Goal: Information Seeking & Learning: Learn about a topic

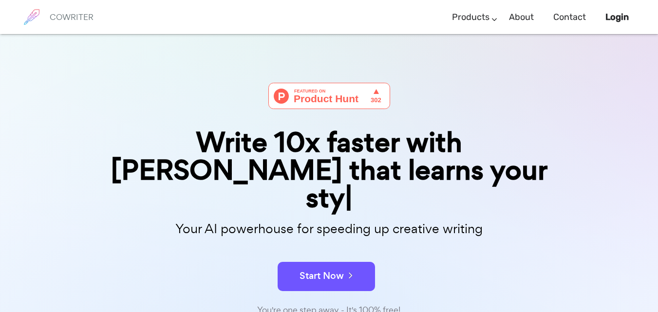
click at [295, 247] on div "Start Now" at bounding box center [329, 267] width 487 height 41
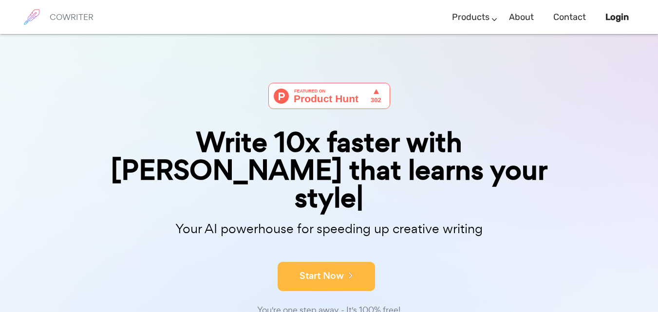
click at [304, 262] on button "Start Now" at bounding box center [326, 276] width 97 height 29
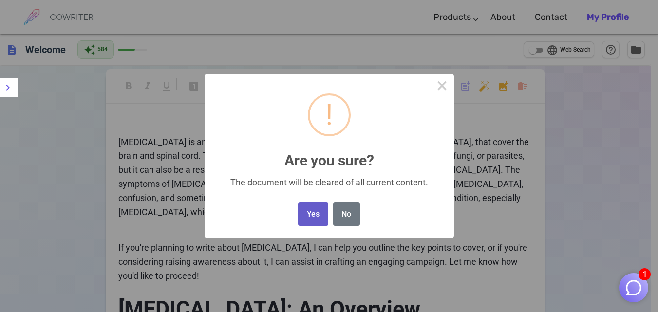
click at [315, 207] on button "Yes" at bounding box center [313, 215] width 30 height 24
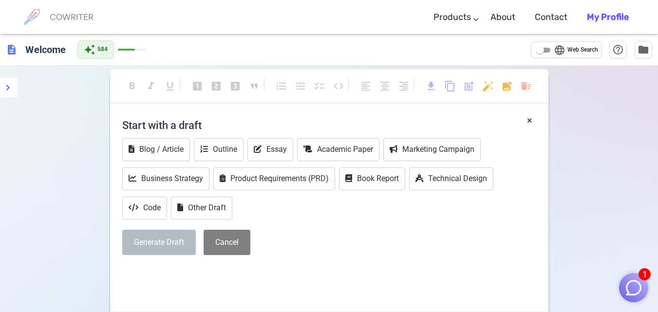
click at [633, 281] on img "button" at bounding box center [634, 288] width 19 height 19
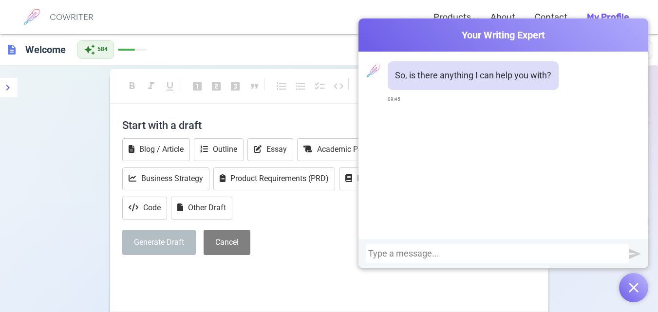
click at [435, 251] on div at bounding box center [497, 254] width 258 height 10
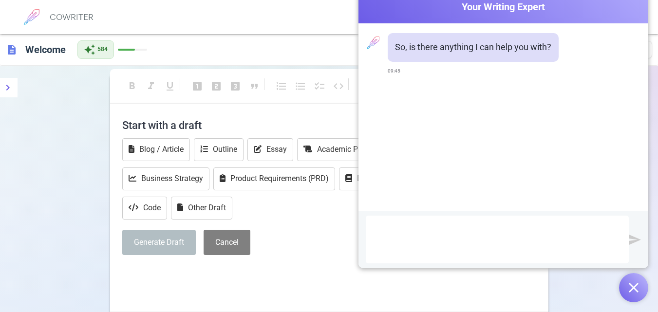
scroll to position [327, 0]
click at [377, 231] on div "WHAT IS HOSPITAL AQUIRED INFECTION ? WHAT IS HOSPITAL AQUIRED INFECTION ? WHAT …" at bounding box center [497, 240] width 258 height 38
click at [388, 257] on div "WHAT IS HOSPITAL AQUIRED INFECTION ? WHAT IS HOSPITAL AQUIRED INFECTION ? WHAT …" at bounding box center [497, 240] width 258 height 38
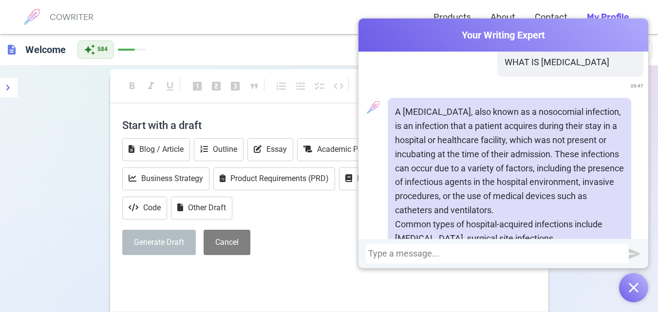
scroll to position [288, 0]
drag, startPoint x: 393, startPoint y: 109, endPoint x: 405, endPoint y: 113, distance: 13.4
drag, startPoint x: 405, startPoint y: 113, endPoint x: 393, endPoint y: 110, distance: 13.0
click at [395, 110] on p "A [MEDICAL_DATA], also known as a nosocomial infection, is an infection that a …" at bounding box center [509, 161] width 229 height 112
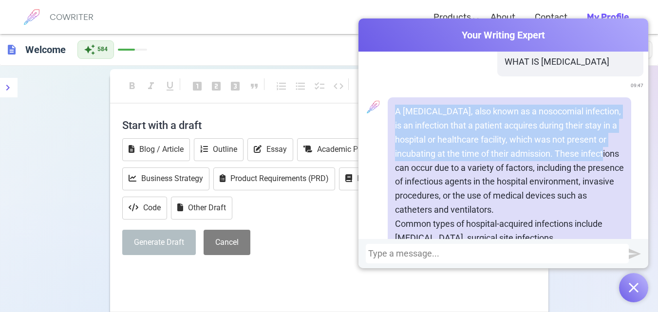
drag, startPoint x: 392, startPoint y: 110, endPoint x: 594, endPoint y: 152, distance: 206.1
click at [594, 152] on p "A [MEDICAL_DATA], also known as a nosocomial infection, is an infection that a …" at bounding box center [509, 161] width 229 height 112
copy p "A [MEDICAL_DATA], also known as a nosocomial infection, is an infection that a …"
click at [593, 153] on p "A [MEDICAL_DATA], also known as a nosocomial infection, is an infection that a …" at bounding box center [509, 161] width 229 height 112
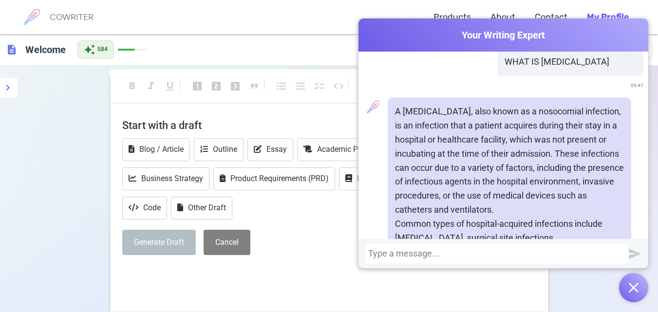
drag, startPoint x: 593, startPoint y: 153, endPoint x: 599, endPoint y: 181, distance: 28.4
click at [599, 181] on p "A [MEDICAL_DATA], also known as a nosocomial infection, is an infection that a …" at bounding box center [509, 161] width 229 height 112
click at [592, 157] on p "A [MEDICAL_DATA], also known as a nosocomial infection, is an infection that a …" at bounding box center [509, 161] width 229 height 112
click at [593, 156] on p "A [MEDICAL_DATA], also known as a nosocomial infection, is an infection that a …" at bounding box center [509, 161] width 229 height 112
click at [599, 153] on p "A [MEDICAL_DATA], also known as a nosocomial infection, is an infection that a …" at bounding box center [509, 161] width 229 height 112
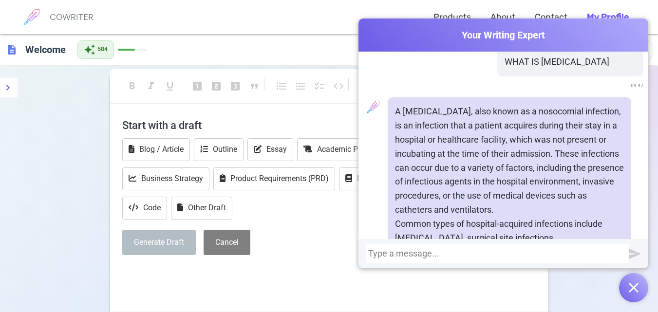
click at [597, 153] on p "A [MEDICAL_DATA], also known as a nosocomial infection, is an infection that a …" at bounding box center [509, 161] width 229 height 112
drag, startPoint x: 597, startPoint y: 153, endPoint x: 620, endPoint y: 206, distance: 58.0
click at [620, 206] on p "A [MEDICAL_DATA], also known as a nosocomial infection, is an infection that a …" at bounding box center [509, 161] width 229 height 112
copy p "These infections can occur due to a variety of factors, including the presence …"
drag, startPoint x: 393, startPoint y: 111, endPoint x: 410, endPoint y: 114, distance: 17.7
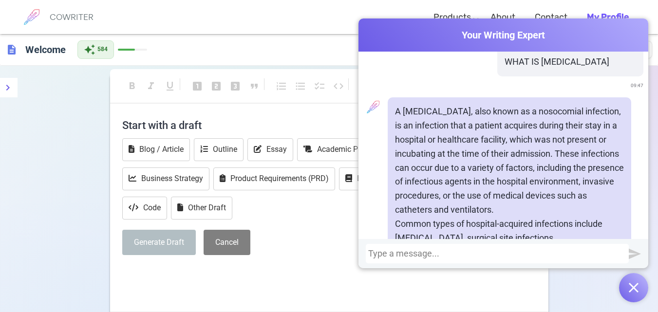
drag, startPoint x: 410, startPoint y: 114, endPoint x: 392, endPoint y: 111, distance: 18.3
click at [395, 111] on p "A [MEDICAL_DATA], also known as a nosocomial infection, is an infection that a …" at bounding box center [509, 161] width 229 height 112
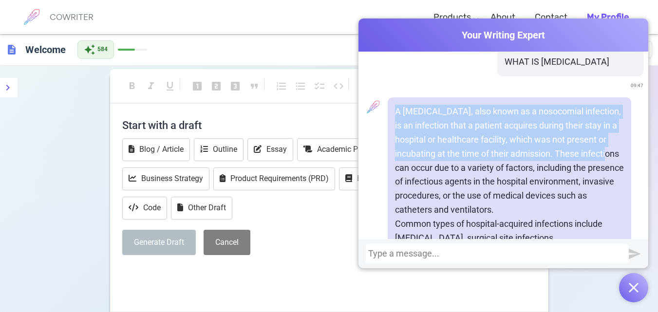
drag, startPoint x: 392, startPoint y: 111, endPoint x: 596, endPoint y: 158, distance: 209.6
click at [596, 158] on p "A [MEDICAL_DATA], also known as a nosocomial infection, is an infection that a …" at bounding box center [509, 161] width 229 height 112
copy p "A [MEDICAL_DATA], also known as a nosocomial infection, is an infection that a …"
click at [597, 153] on p "A [MEDICAL_DATA], also known as a nosocomial infection, is an infection that a …" at bounding box center [509, 161] width 229 height 112
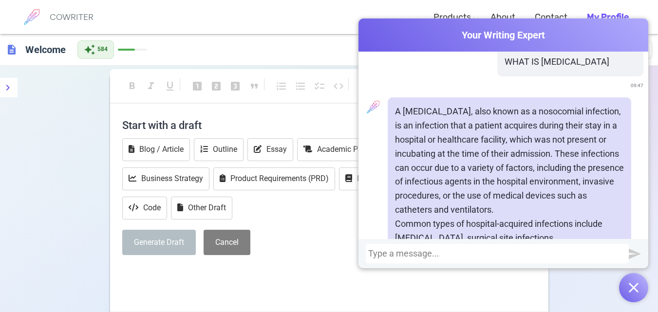
click at [597, 153] on p "A [MEDICAL_DATA], also known as a nosocomial infection, is an infection that a …" at bounding box center [509, 161] width 229 height 112
drag, startPoint x: 582, startPoint y: 133, endPoint x: 593, endPoint y: 136, distance: 11.2
click at [594, 137] on p "A [MEDICAL_DATA], also known as a nosocomial infection, is an infection that a …" at bounding box center [509, 161] width 229 height 112
click at [593, 152] on p "A [MEDICAL_DATA], also known as a nosocomial infection, is an infection that a …" at bounding box center [509, 161] width 229 height 112
drag, startPoint x: 593, startPoint y: 152, endPoint x: 630, endPoint y: 209, distance: 67.2
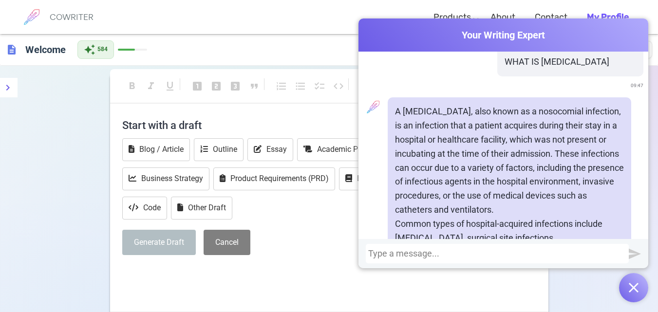
click at [630, 209] on div "A [MEDICAL_DATA], also known as a nosocomial infection, is an infection that a …" at bounding box center [503, 246] width 280 height 298
copy p "These infections can occur due to a variety of factors, including the presence …"
